Goal: Book appointment/travel/reservation

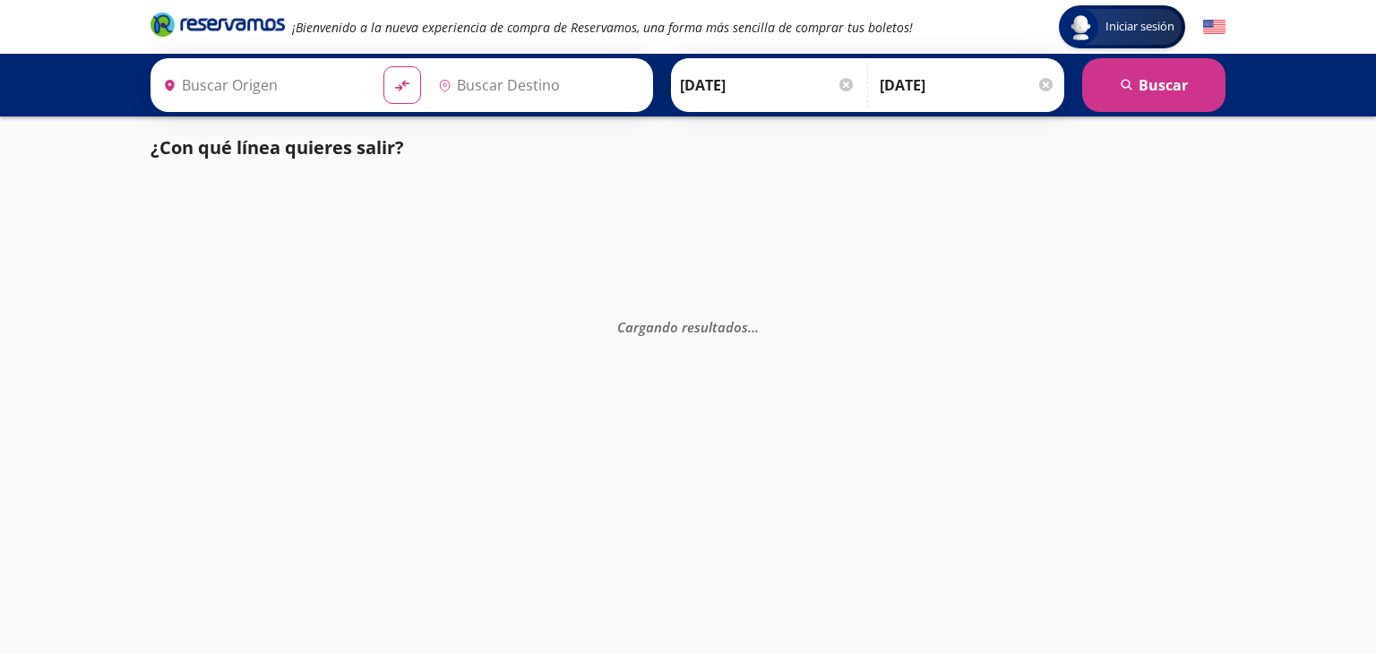
type input "Acapulco, [GEOGRAPHIC_DATA]"
type input "[GEOGRAPHIC_DATA], [GEOGRAPHIC_DATA]"
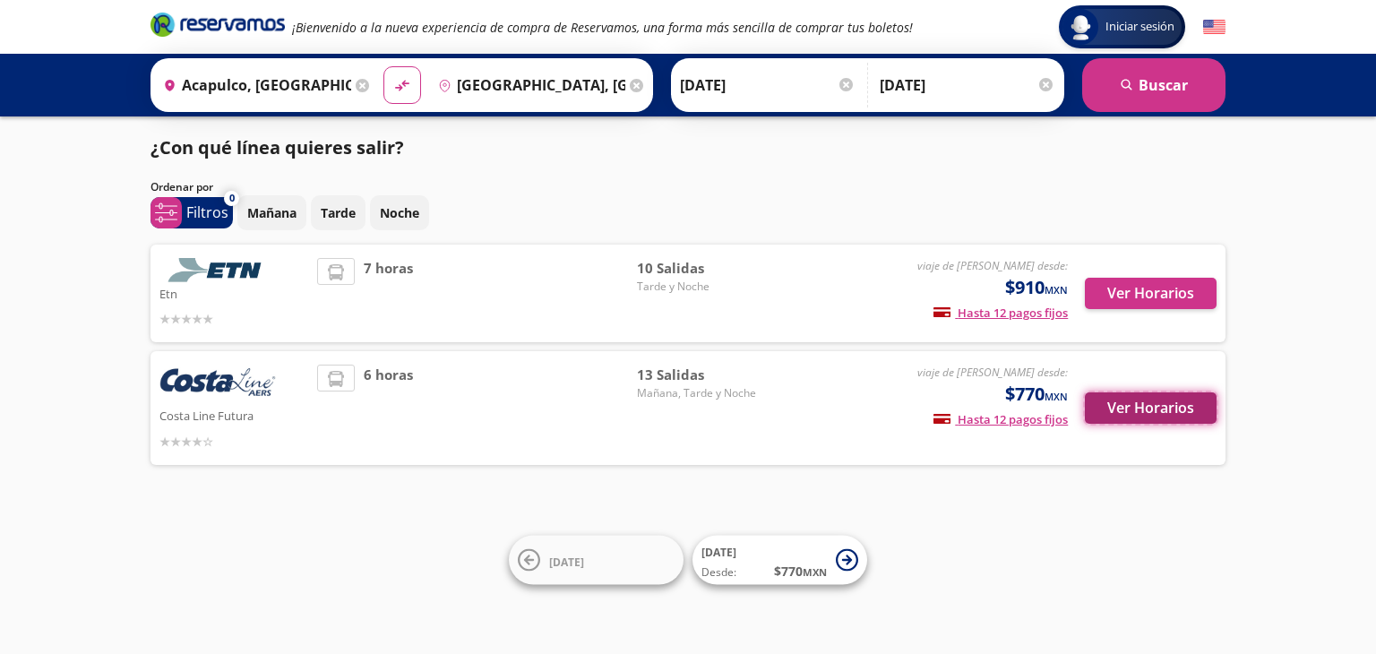
click at [1156, 404] on button "Ver Horarios" at bounding box center [1151, 407] width 132 height 31
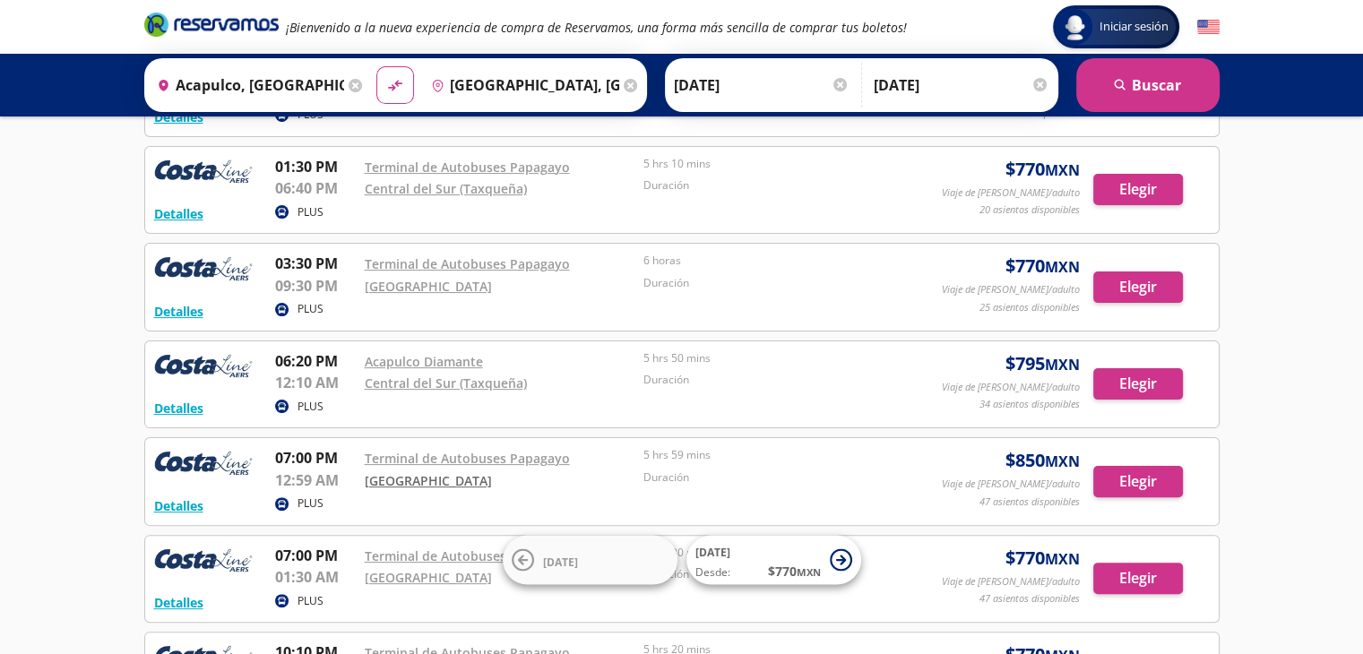
scroll to position [349, 0]
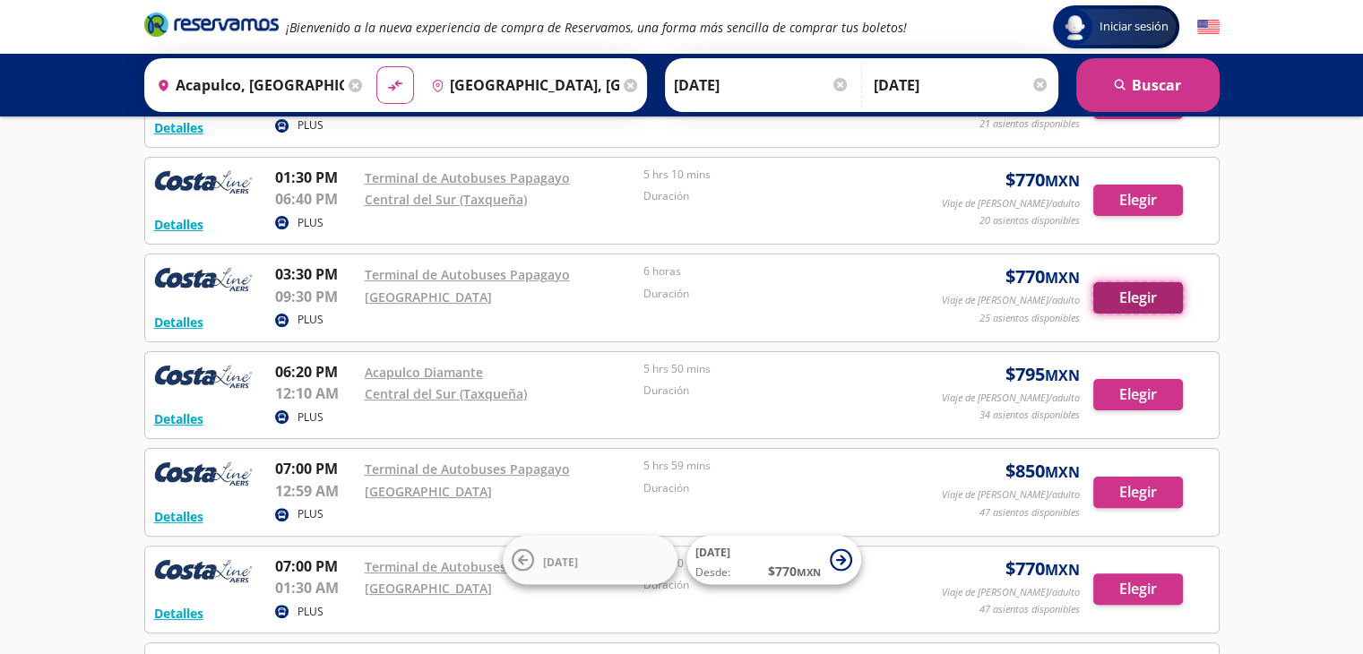
click at [1167, 288] on button "Elegir" at bounding box center [1138, 297] width 90 height 31
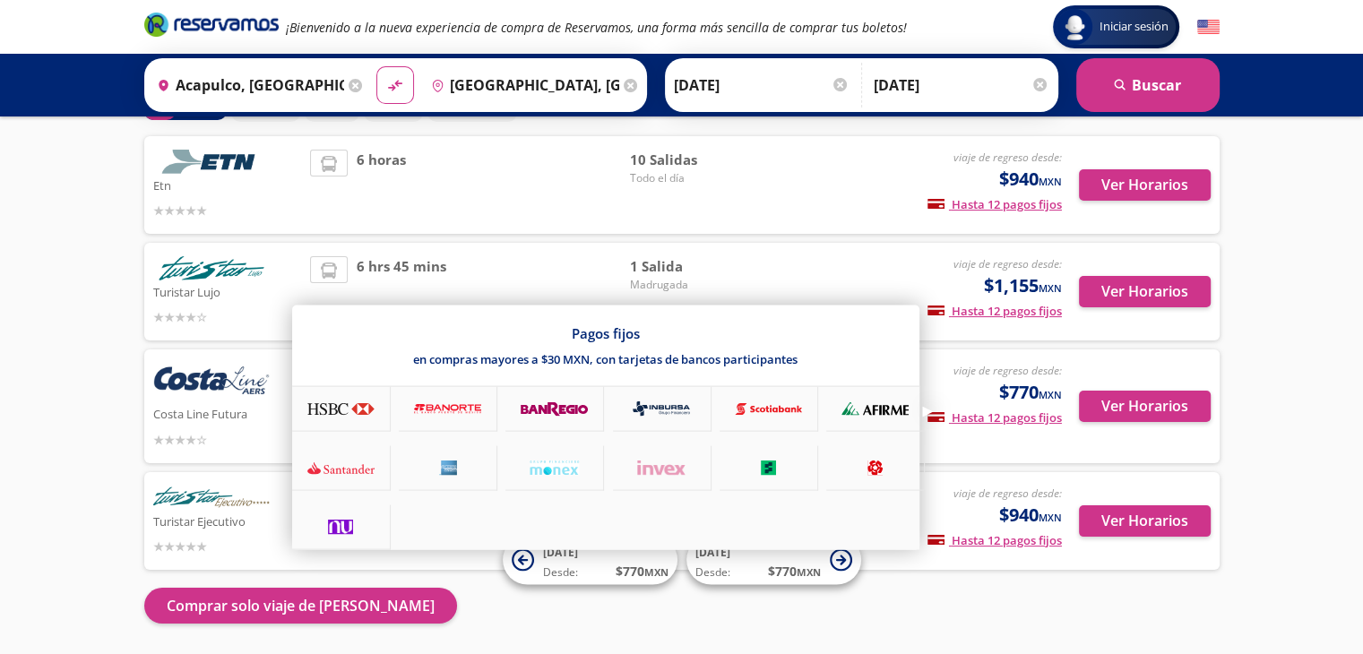
scroll to position [78, 0]
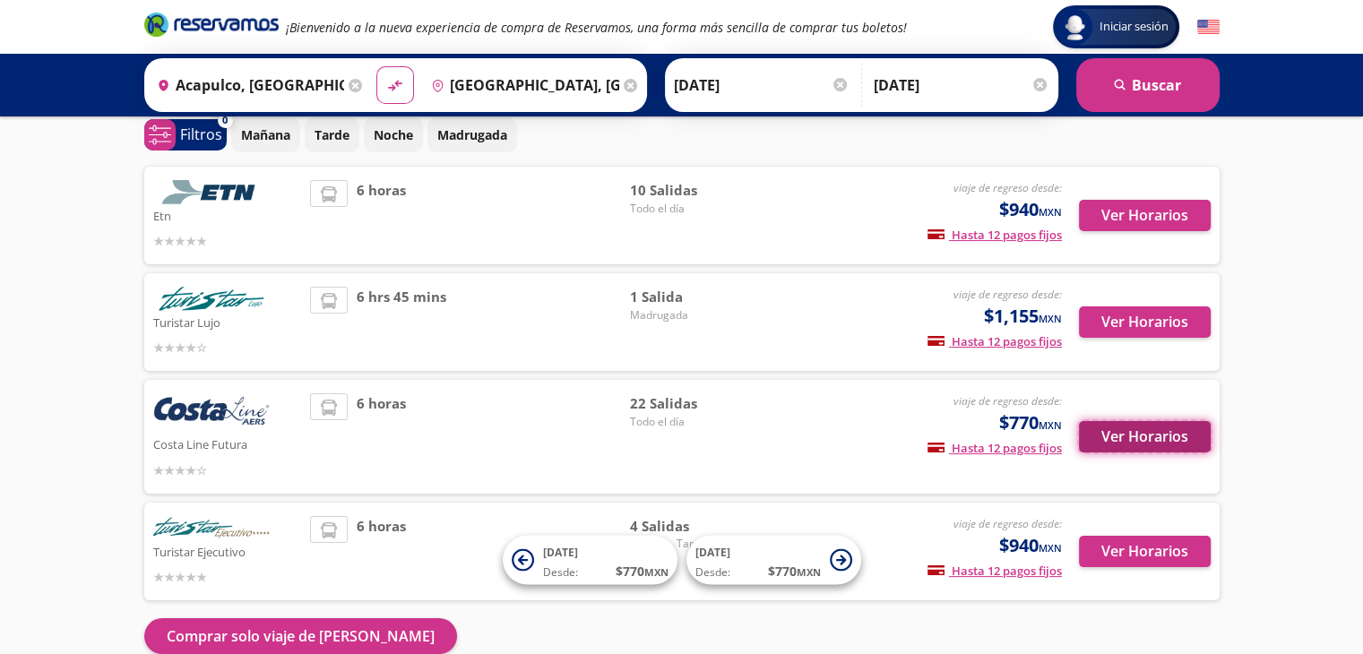
click at [1135, 441] on button "Ver Horarios" at bounding box center [1145, 436] width 132 height 31
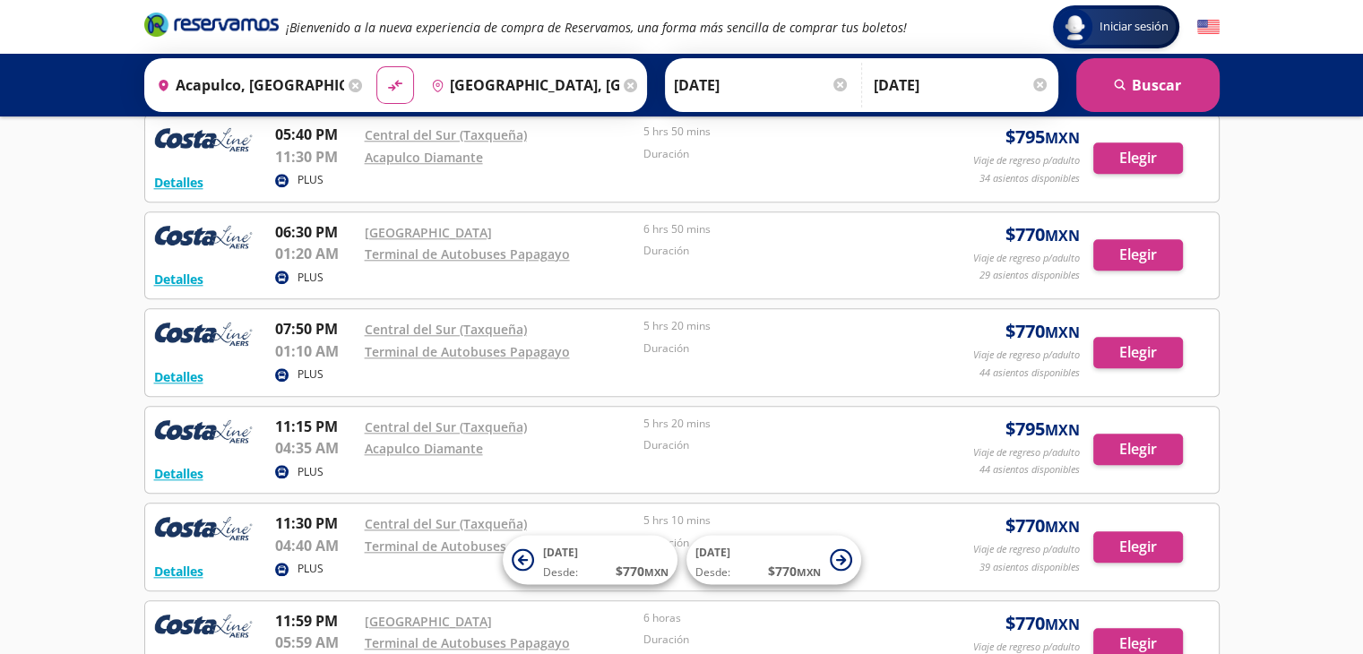
scroll to position [1982, 0]
